Goal: Transaction & Acquisition: Subscribe to service/newsletter

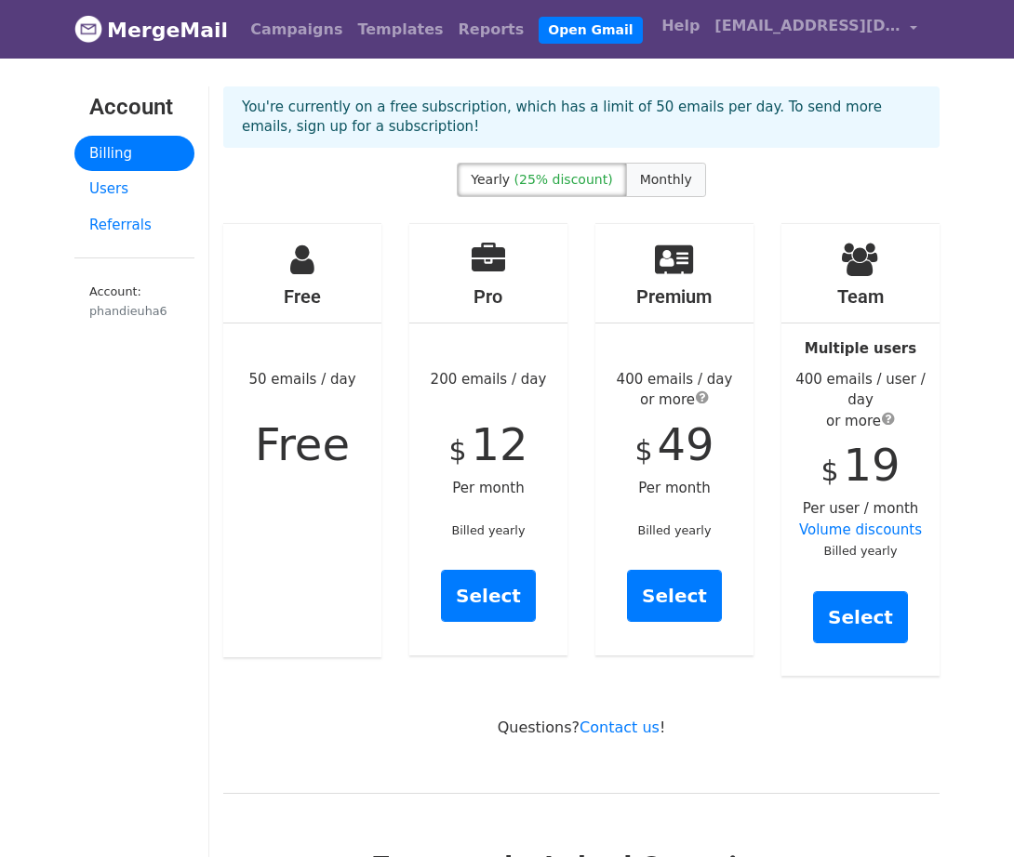
click at [684, 174] on label "Monthly" at bounding box center [666, 180] width 80 height 34
click at [270, 590] on div at bounding box center [302, 597] width 158 height 30
click at [291, 32] on link "Campaigns" at bounding box center [296, 29] width 107 height 37
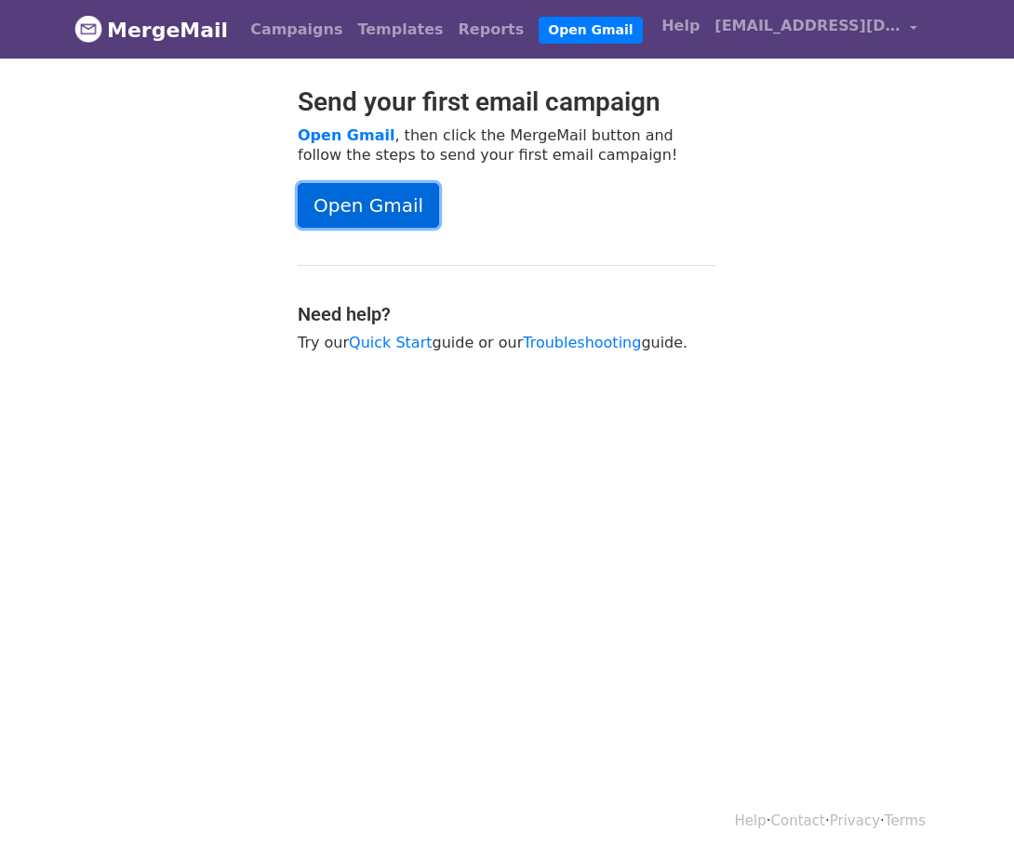
click at [382, 212] on link "Open Gmail" at bounding box center [368, 205] width 141 height 45
